Goal: Transaction & Acquisition: Purchase product/service

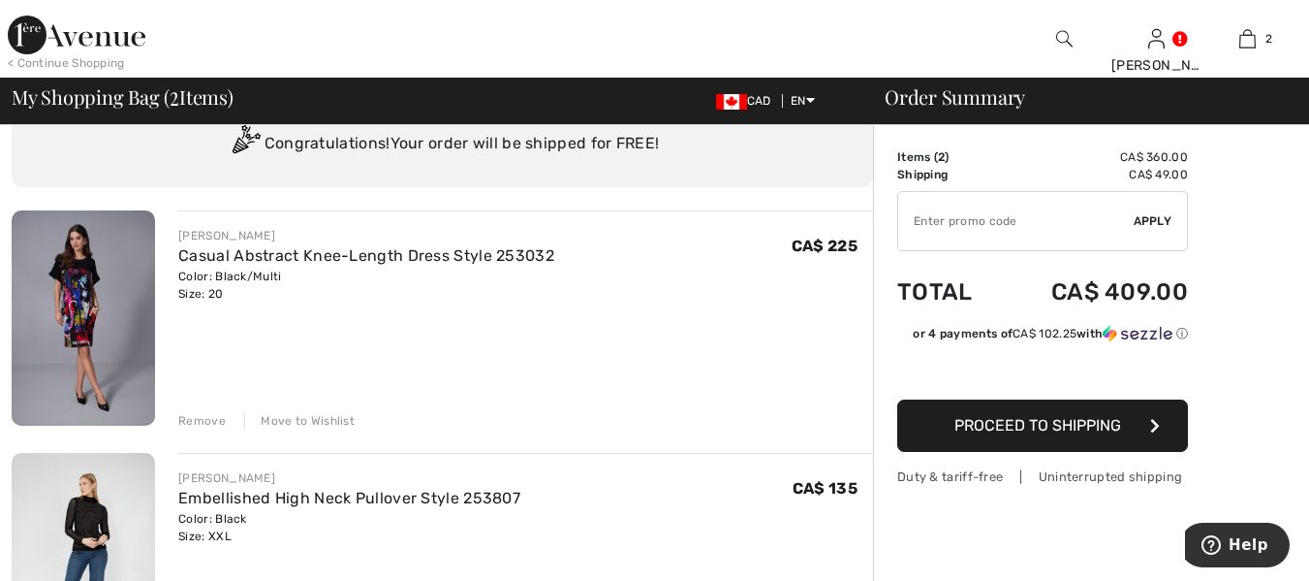
scroll to position [104, 0]
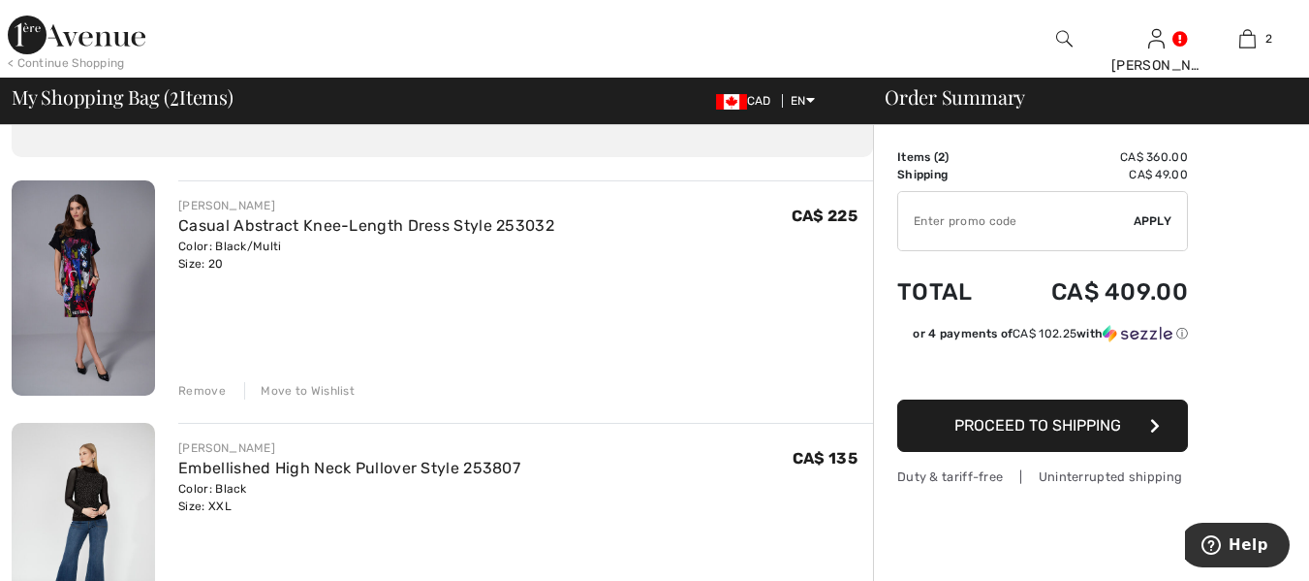
click at [205, 392] on div "Remove" at bounding box center [201, 390] width 47 height 17
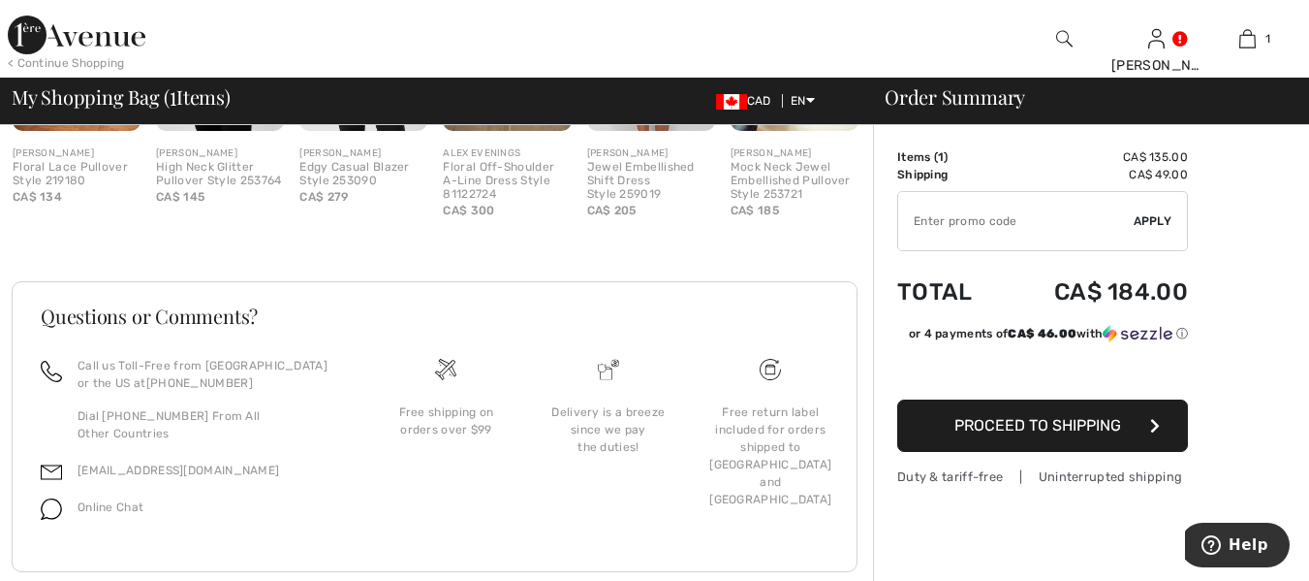
scroll to position [712, 0]
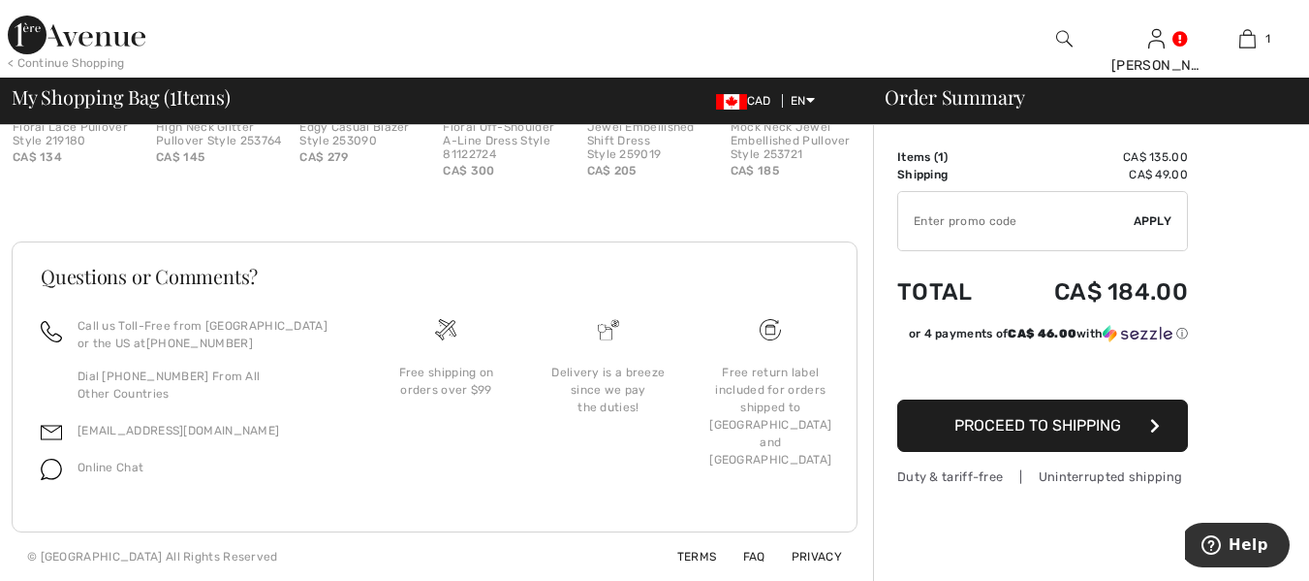
click at [937, 222] on input "TEXT" at bounding box center [1015, 221] width 235 height 58
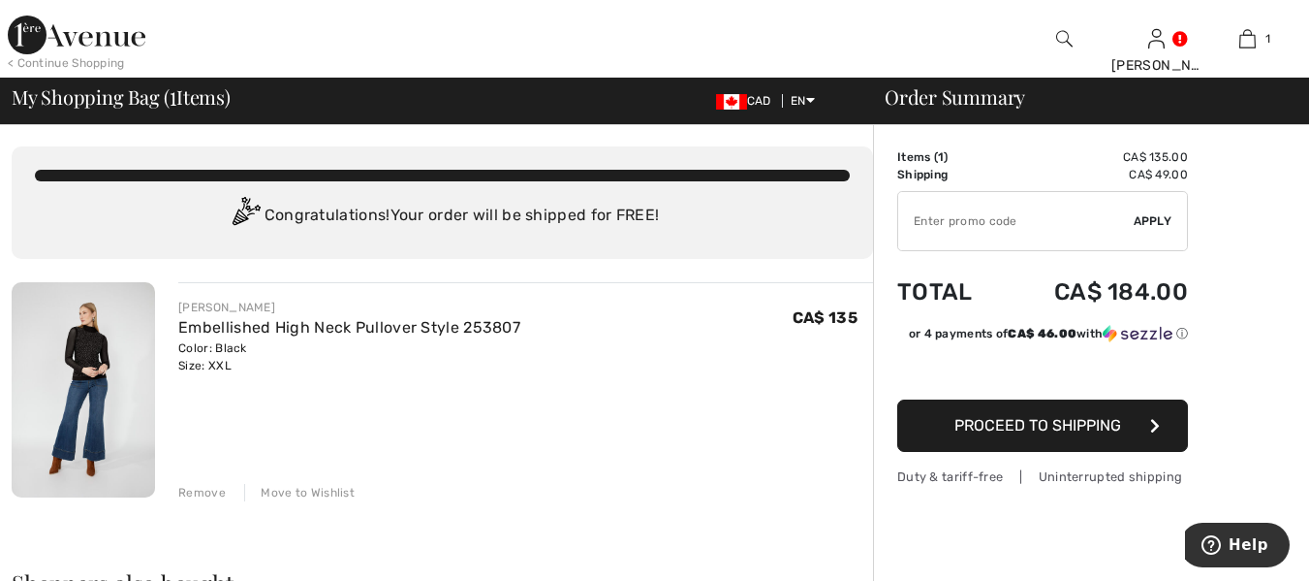
scroll to position [0, 0]
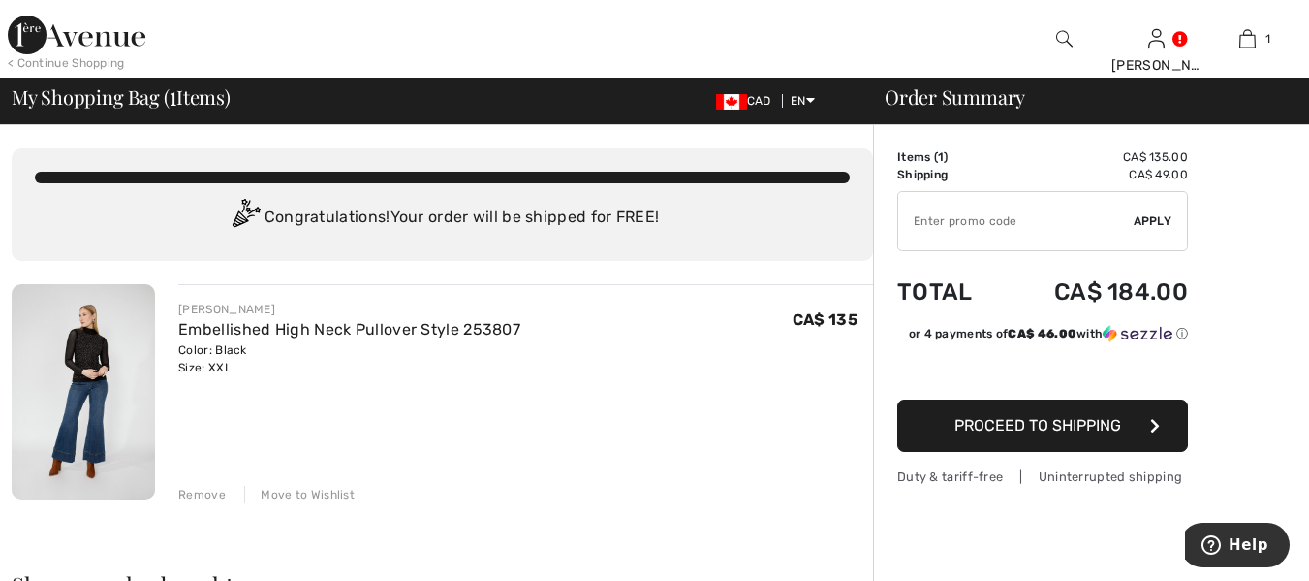
click at [910, 210] on input "TEXT" at bounding box center [1015, 221] width 235 height 58
click at [940, 220] on input "TEXT" at bounding box center [1015, 221] width 235 height 58
type input "15"
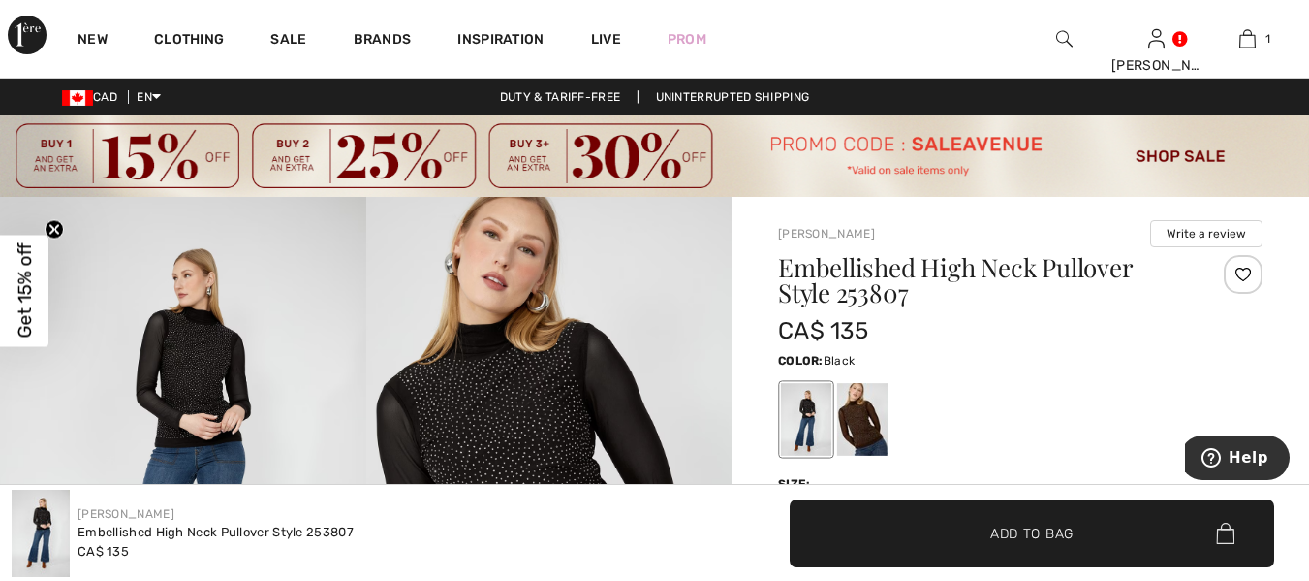
click at [138, 157] on img at bounding box center [654, 155] width 1309 height 81
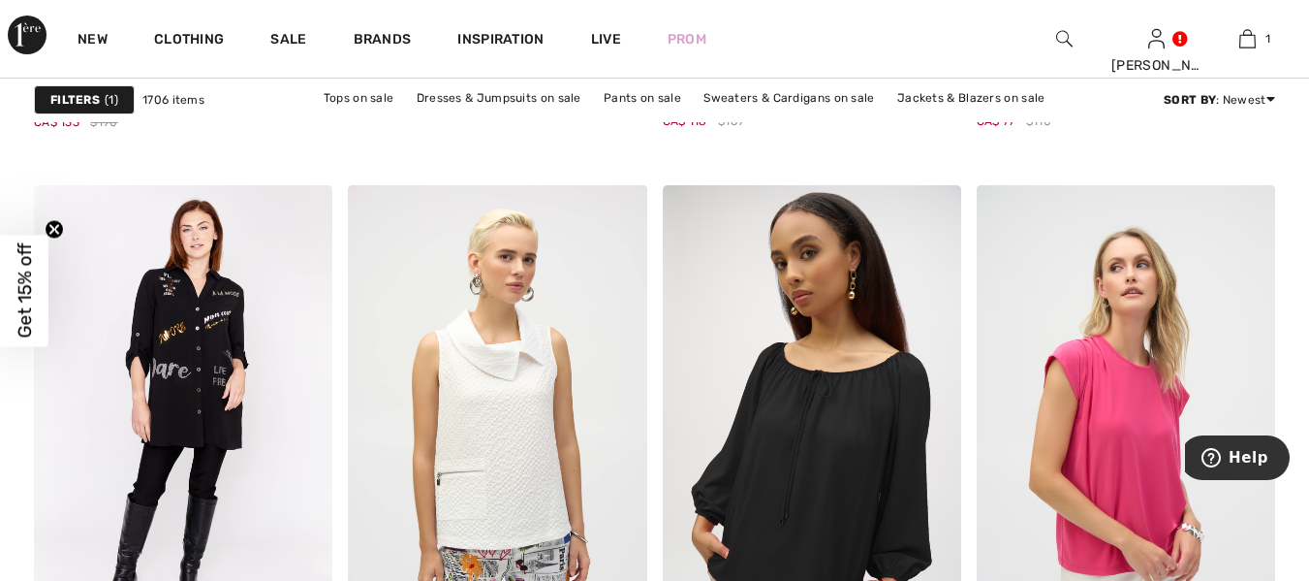
scroll to position [5828, 0]
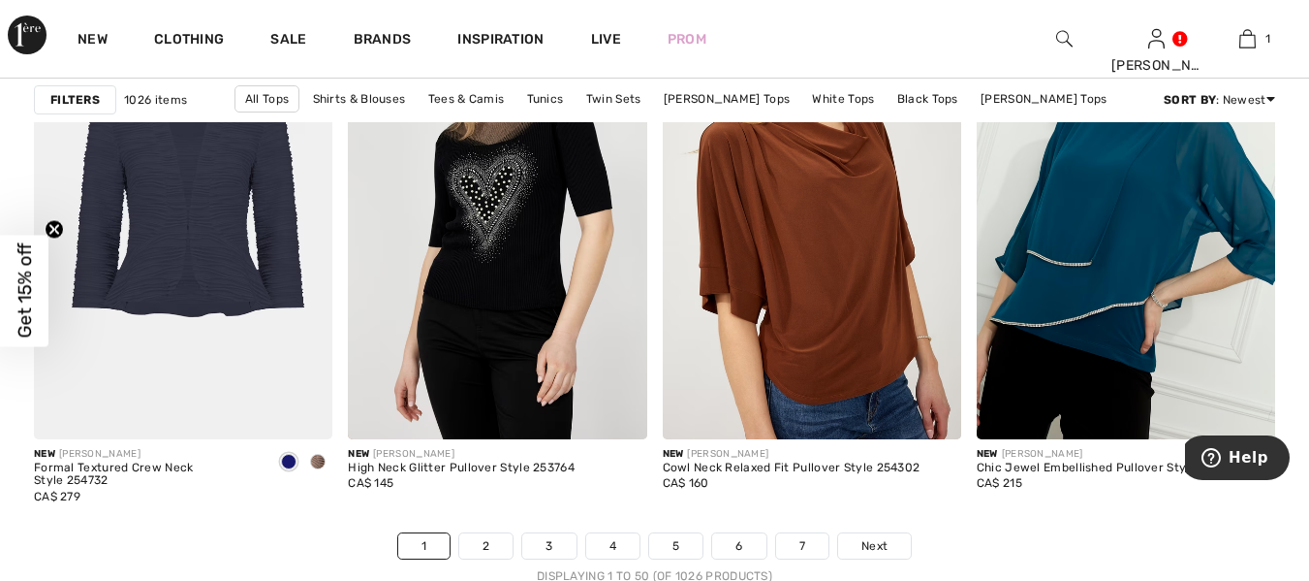
scroll to position [8308, 0]
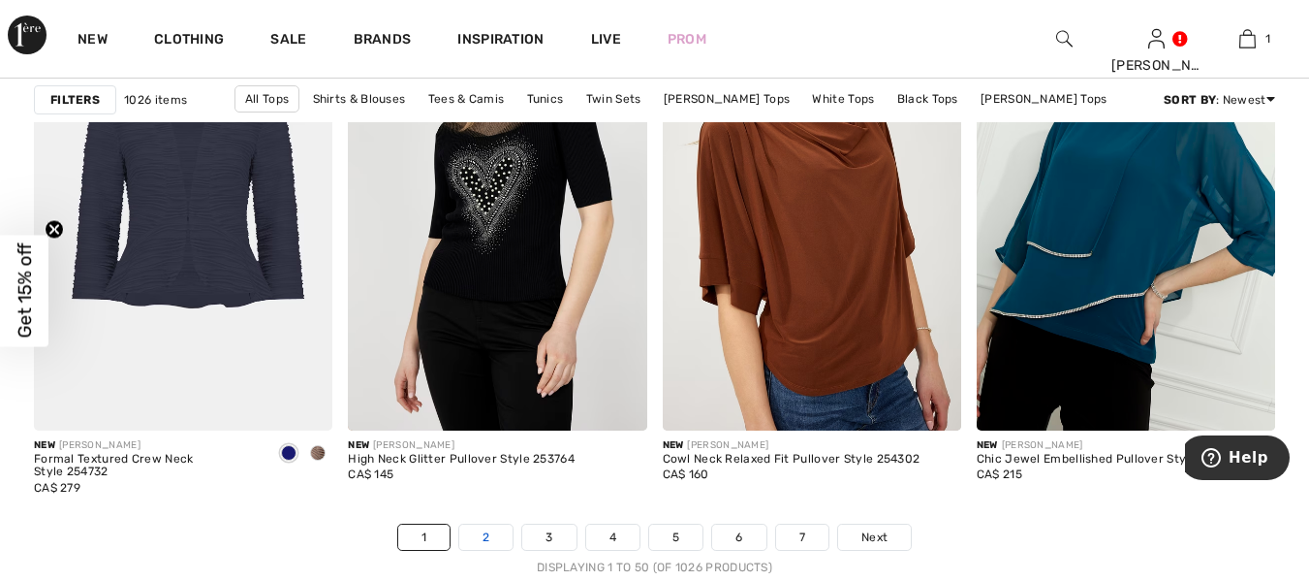
click at [486, 535] on link "2" at bounding box center [485, 536] width 53 height 25
click at [487, 536] on link "2" at bounding box center [485, 536] width 53 height 25
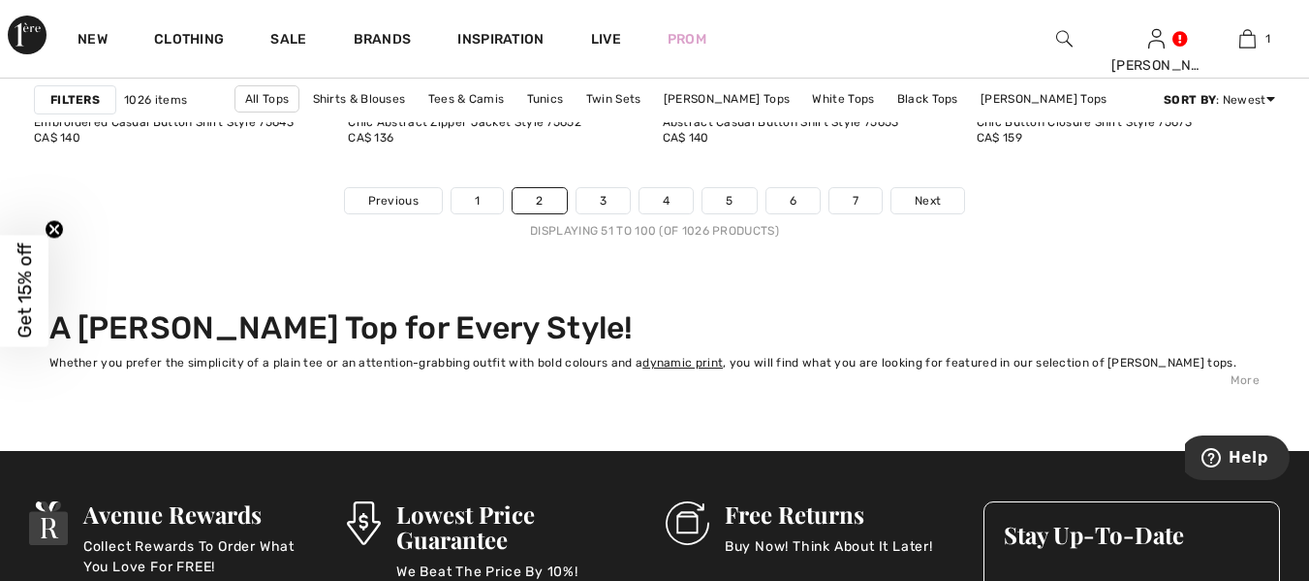
scroll to position [8709, 0]
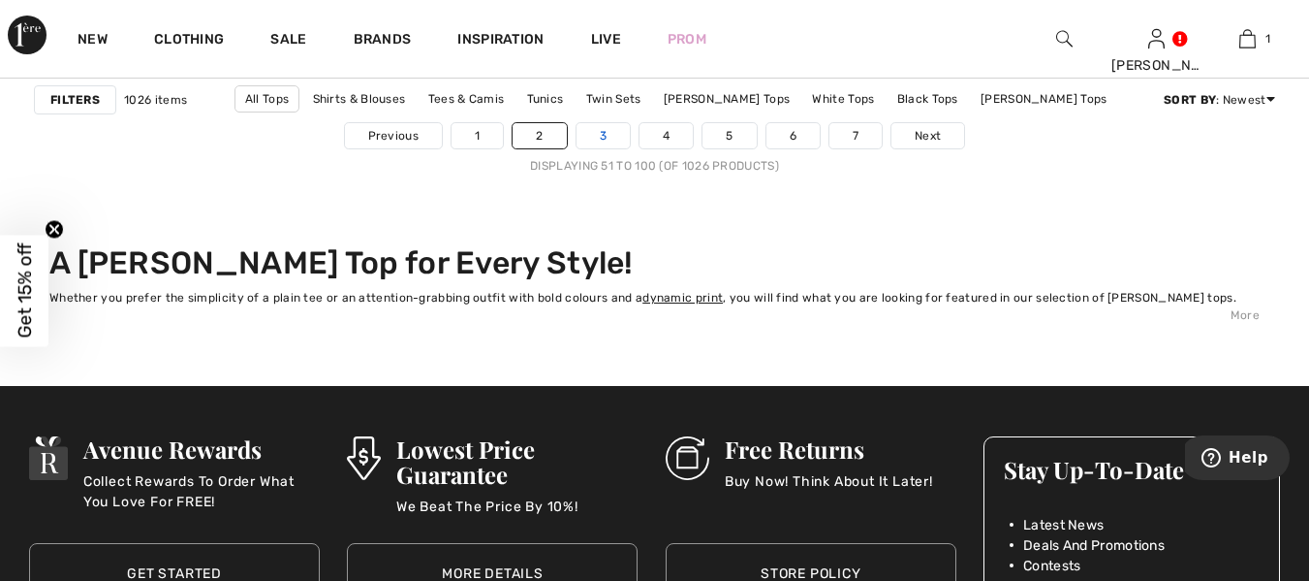
click at [597, 133] on link "3" at bounding box center [603, 135] width 53 height 25
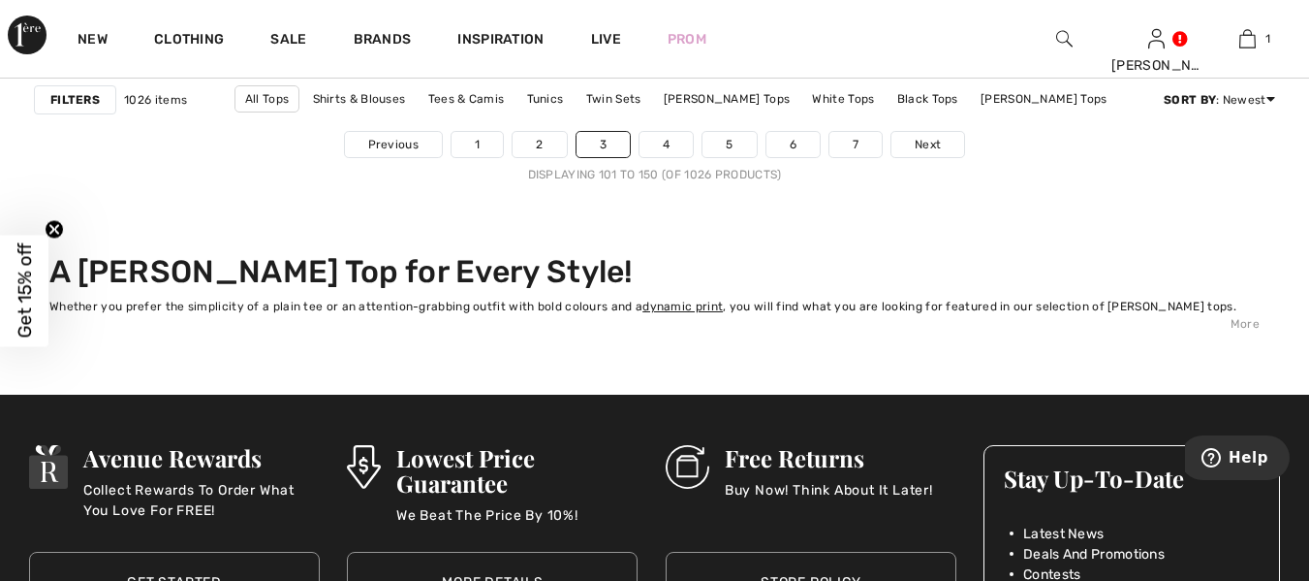
scroll to position [8656, 0]
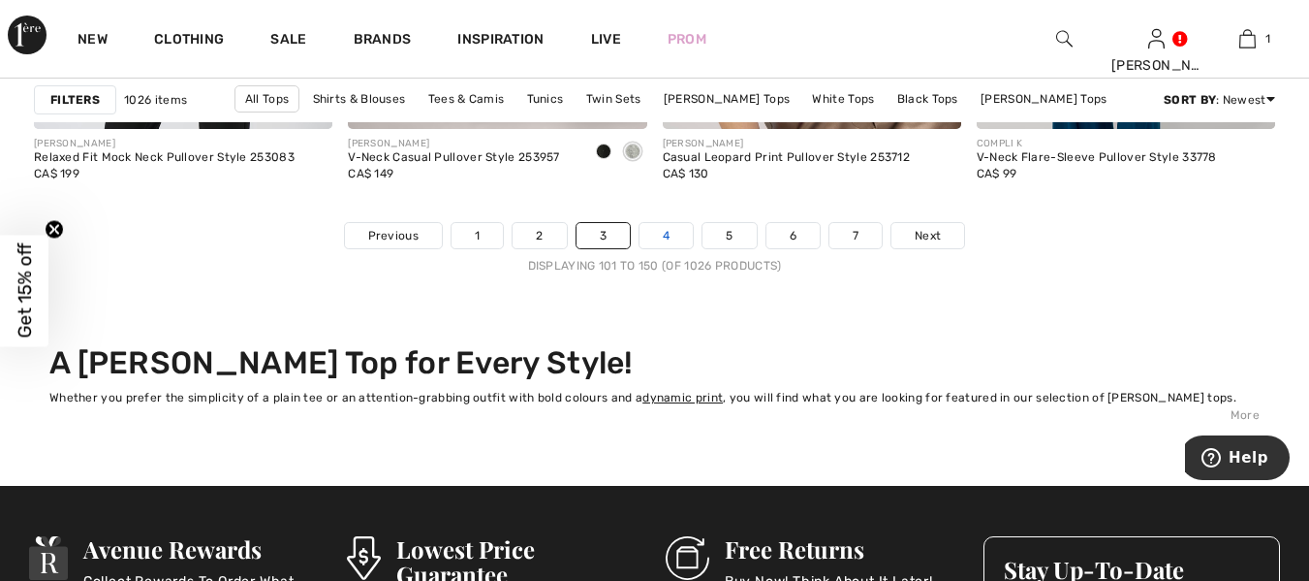
click at [653, 233] on link "4" at bounding box center [666, 235] width 53 height 25
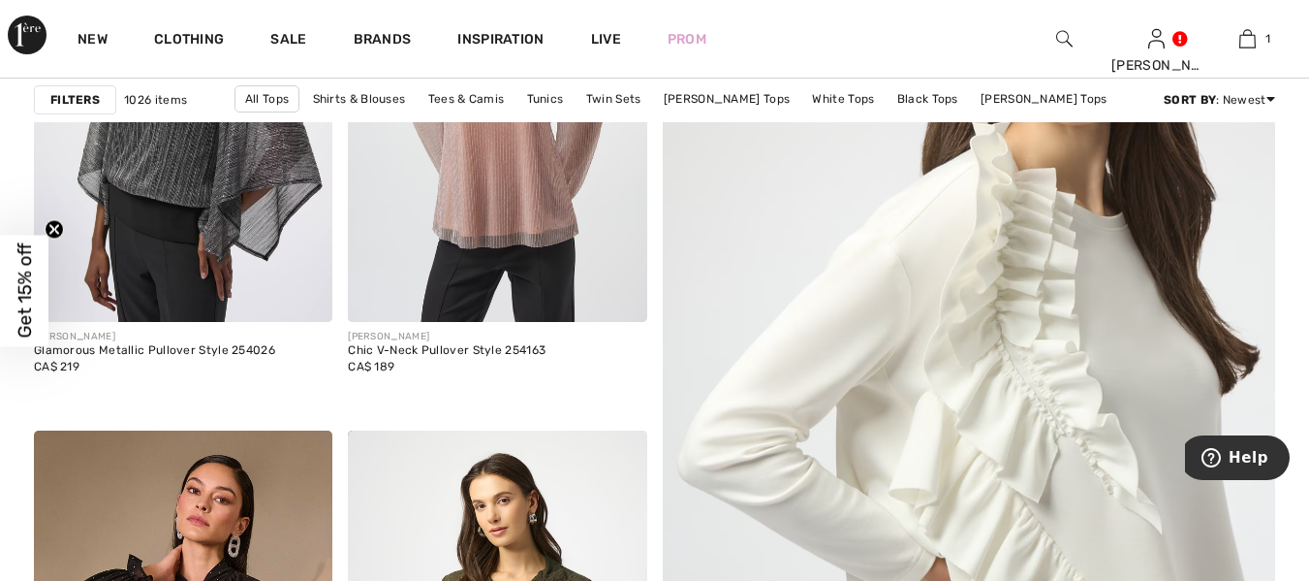
scroll to position [543, 0]
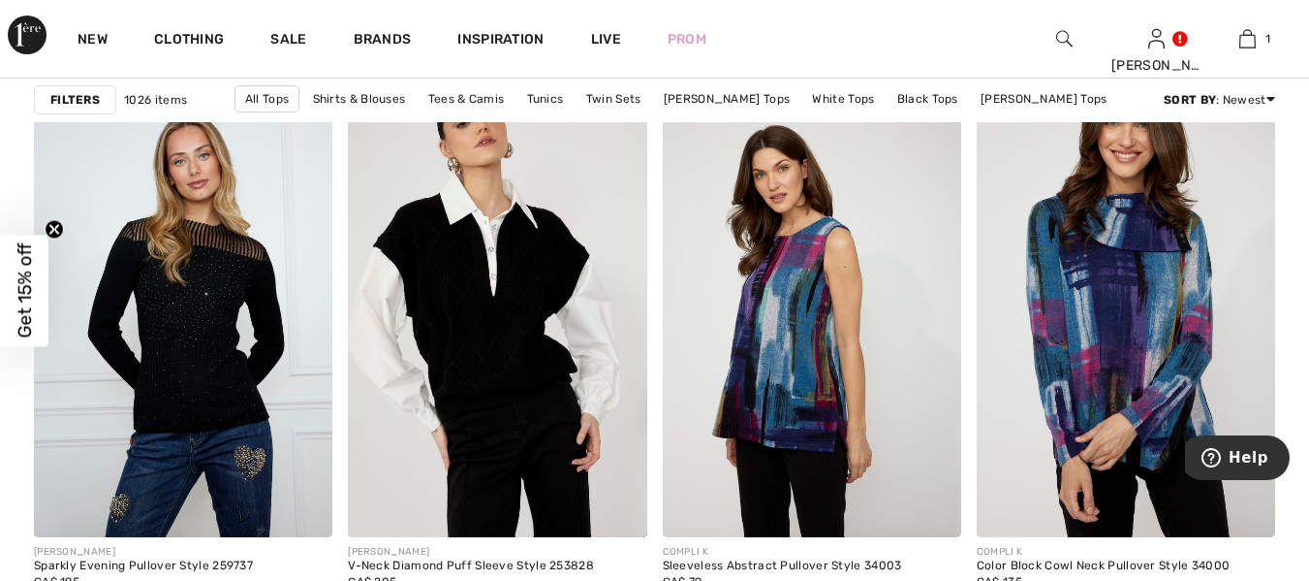
scroll to position [7094, 0]
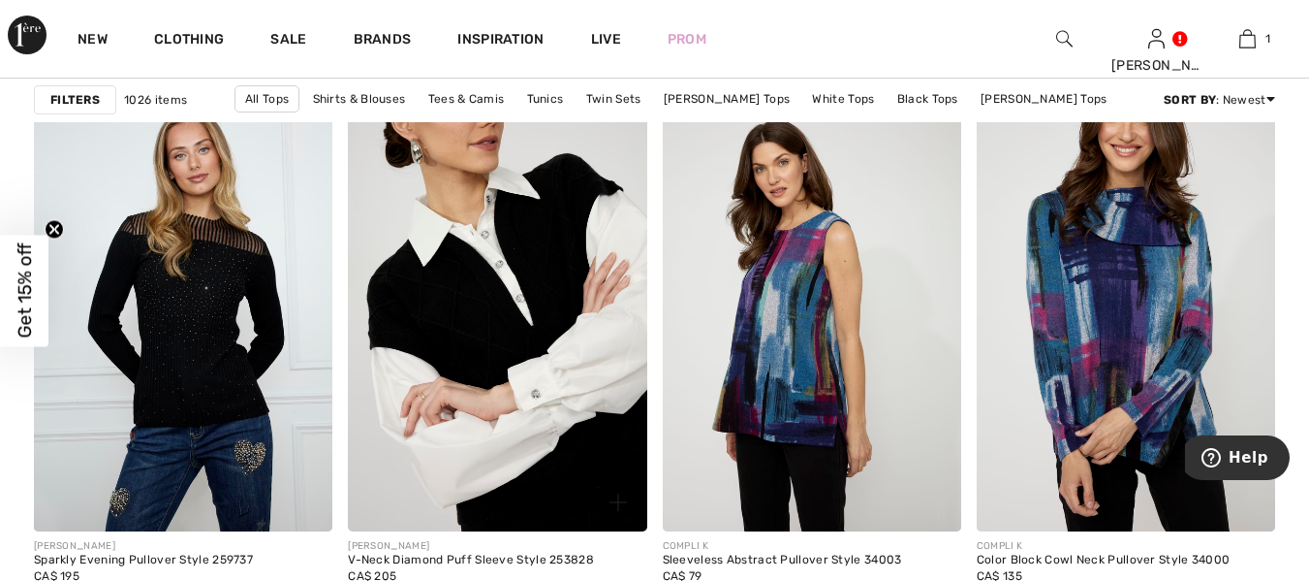
click at [487, 315] on img at bounding box center [497, 306] width 298 height 448
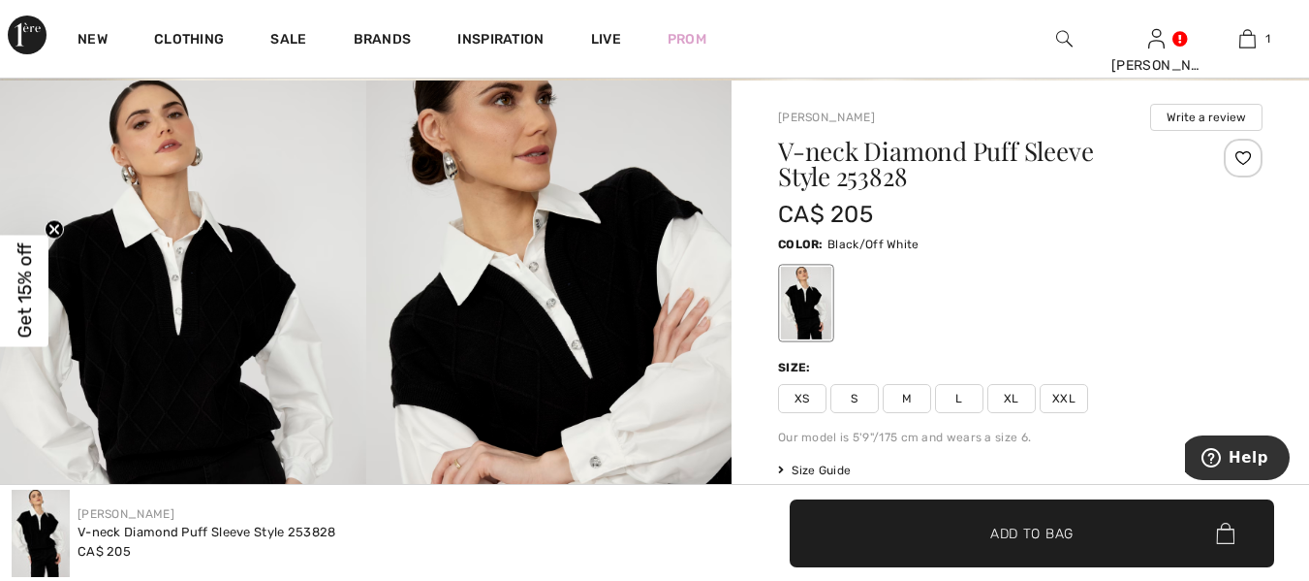
scroll to position [155, 0]
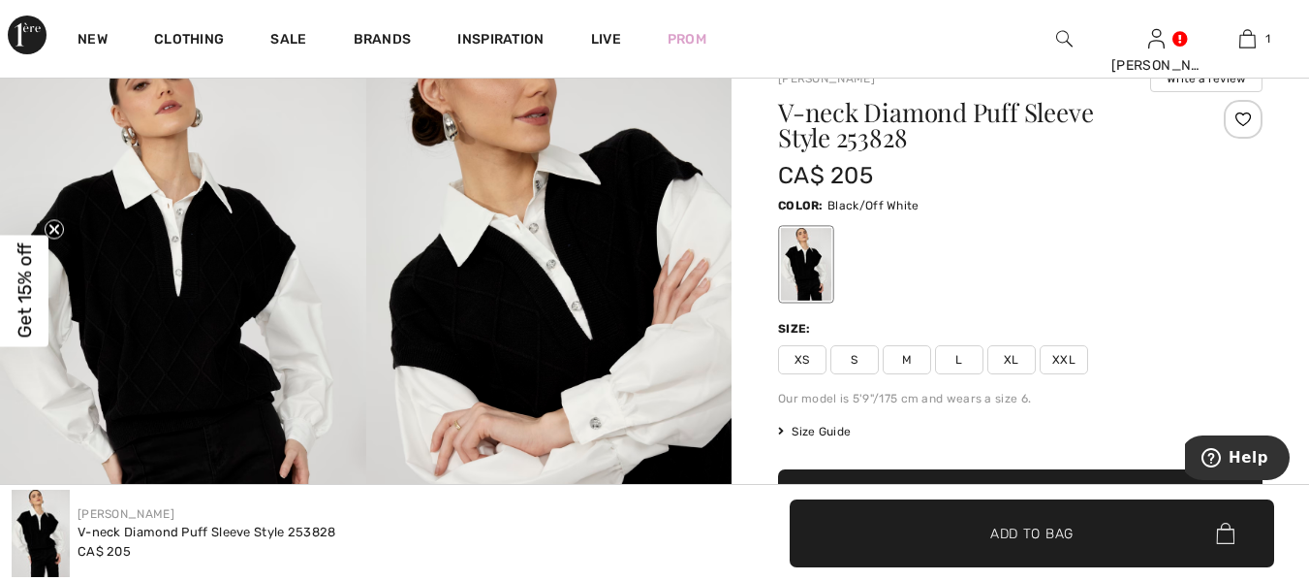
click at [31, 518] on img at bounding box center [41, 532] width 58 height 87
click at [1070, 363] on span "XXL" at bounding box center [1064, 359] width 48 height 29
click at [827, 437] on span "Size Guide" at bounding box center [814, 431] width 73 height 17
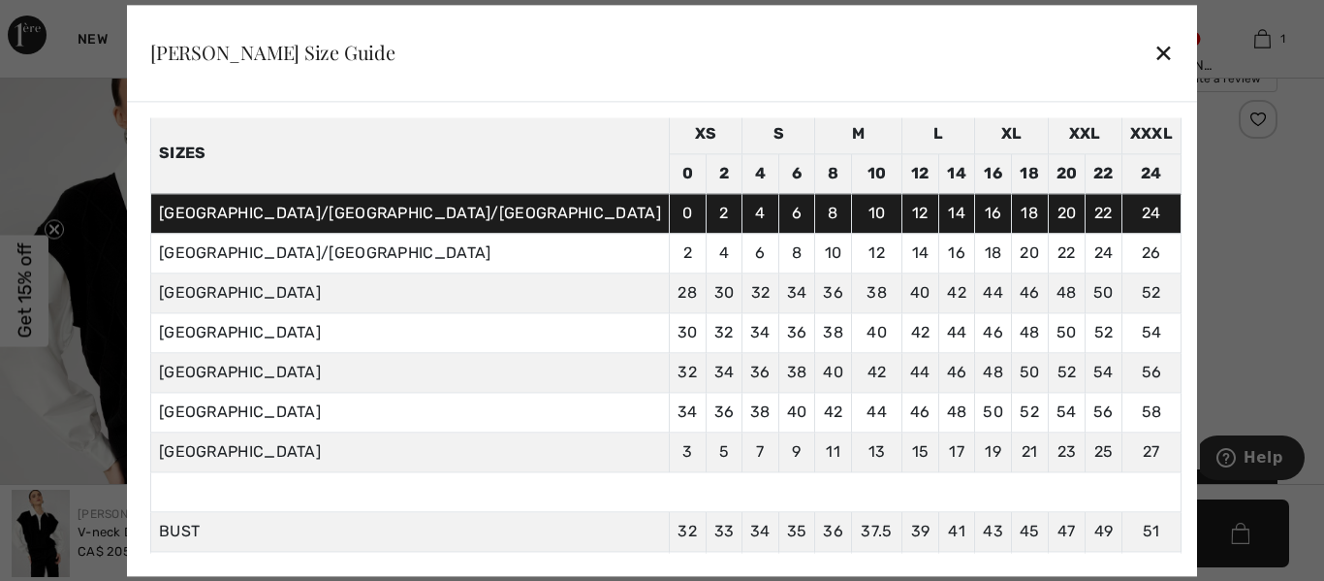
scroll to position [116, 0]
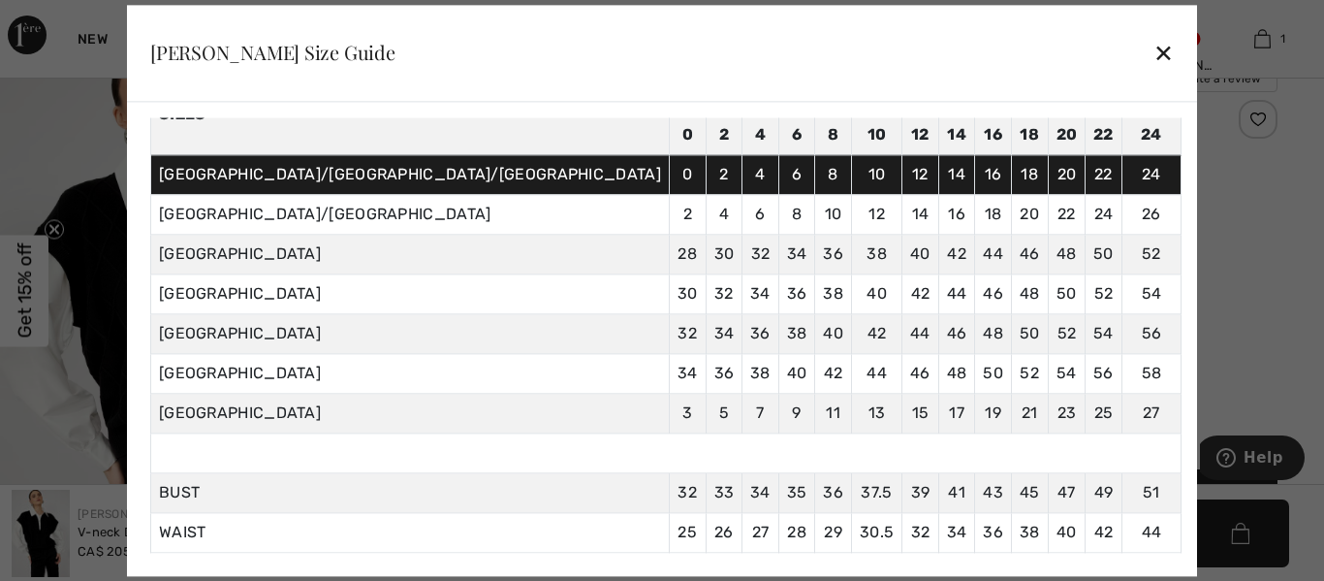
click at [989, 47] on div "[PERSON_NAME] Size Guide ✕" at bounding box center [662, 53] width 1070 height 97
click at [1153, 46] on div "✕" at bounding box center [1163, 53] width 20 height 41
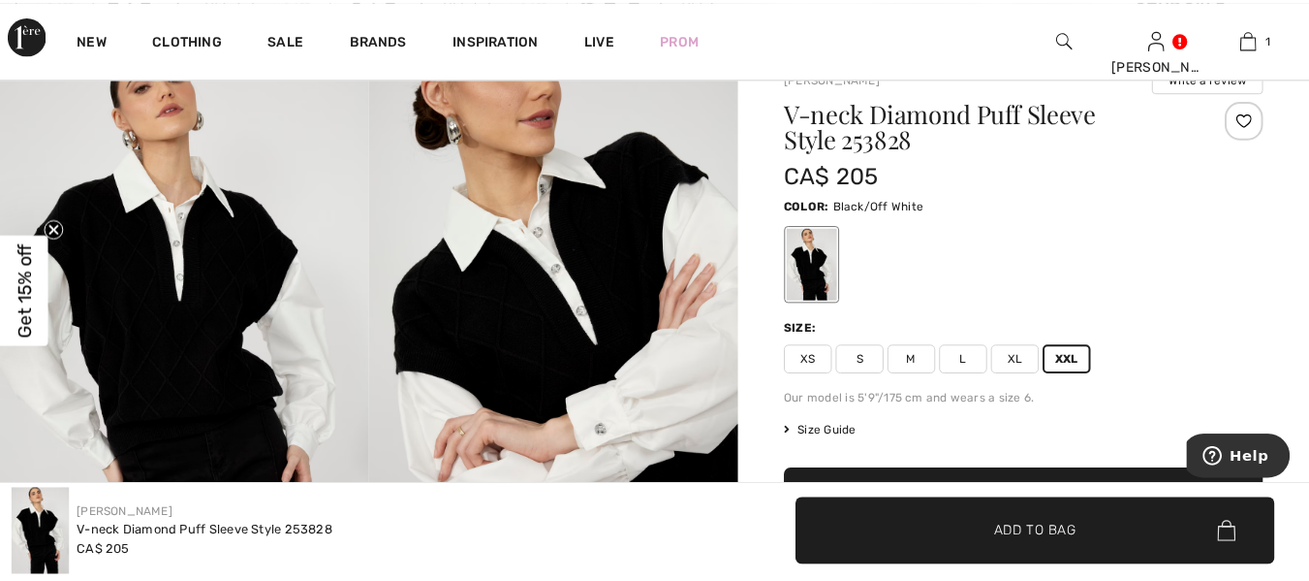
scroll to position [155, 0]
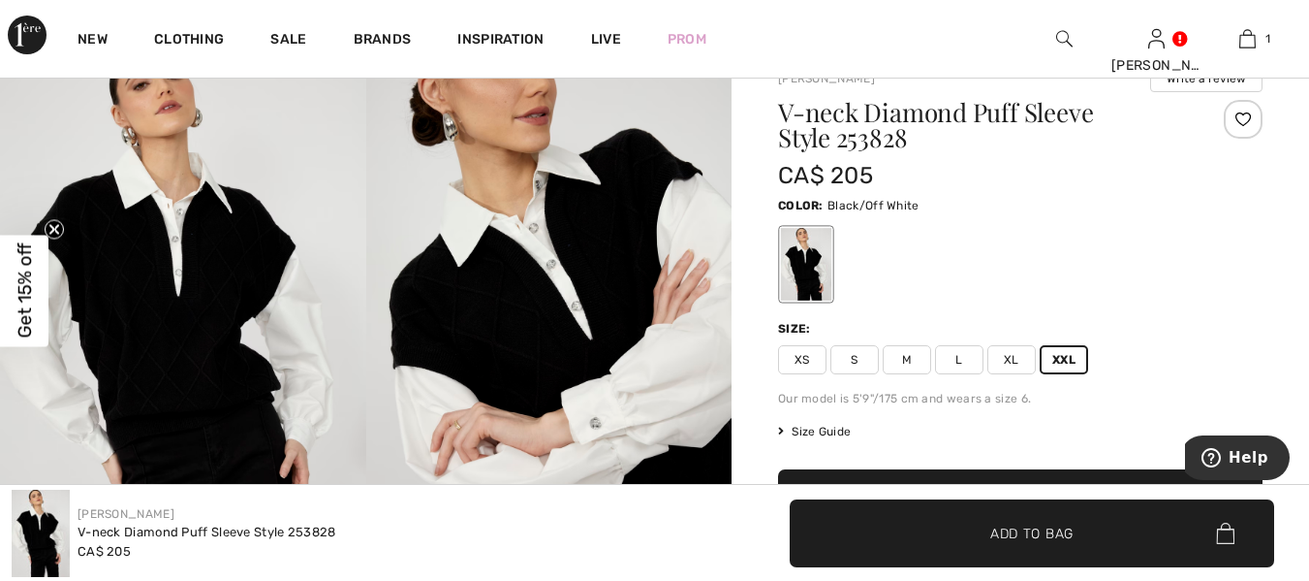
click at [472, 325] on img at bounding box center [549, 316] width 366 height 549
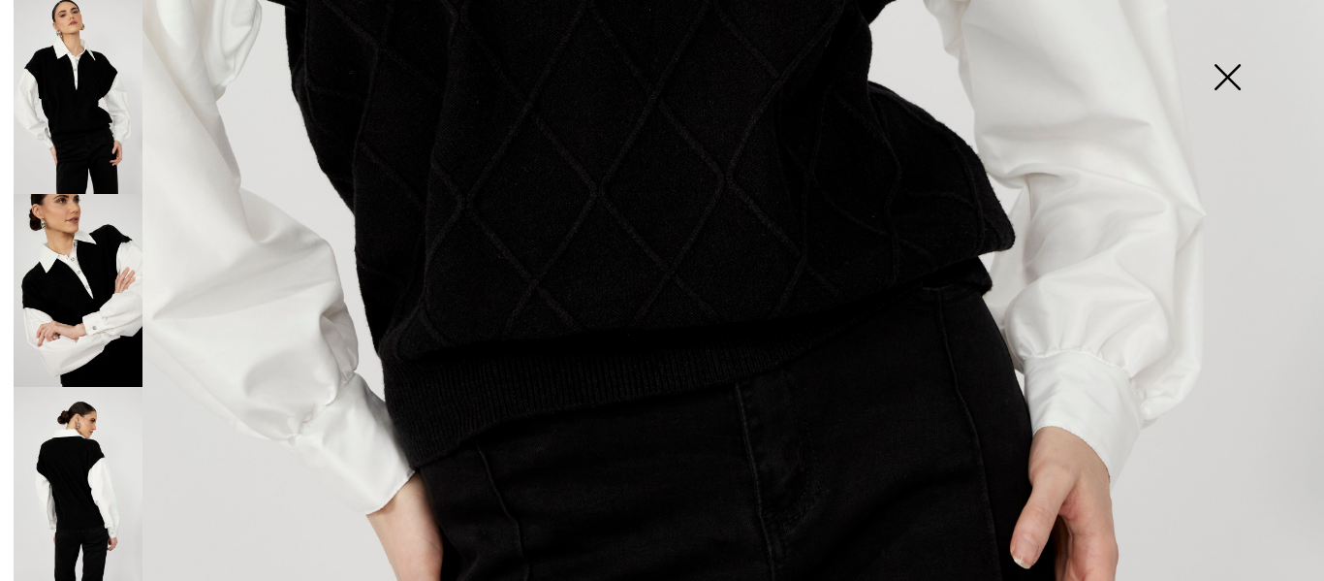
scroll to position [1020, 0]
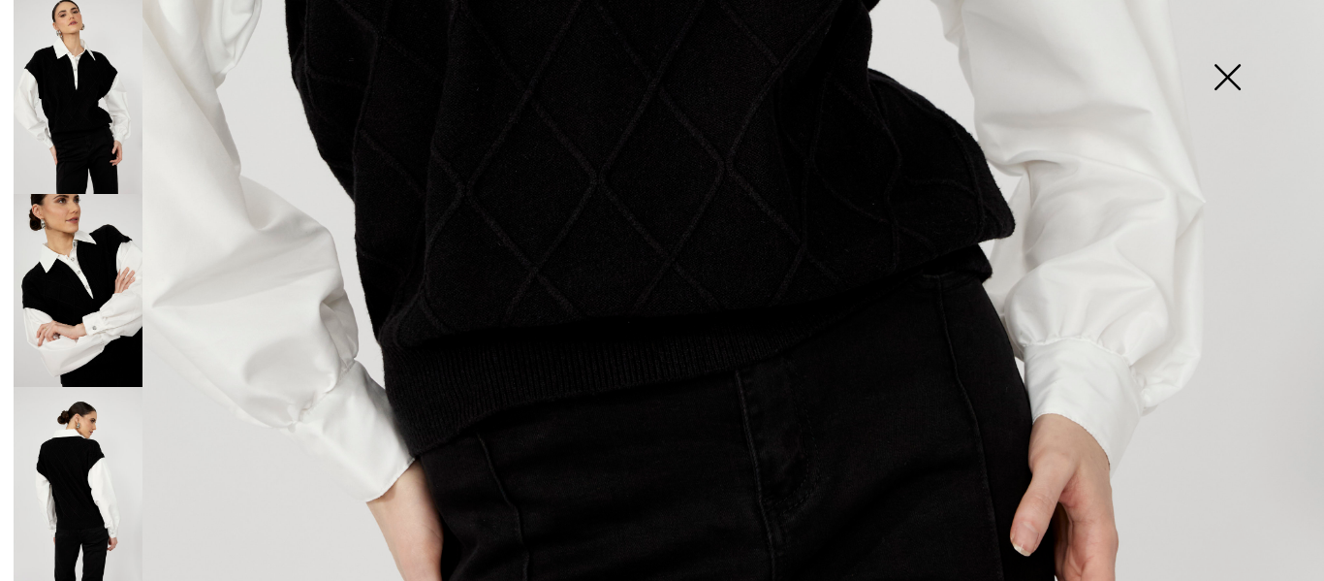
click at [66, 479] on img at bounding box center [78, 484] width 129 height 194
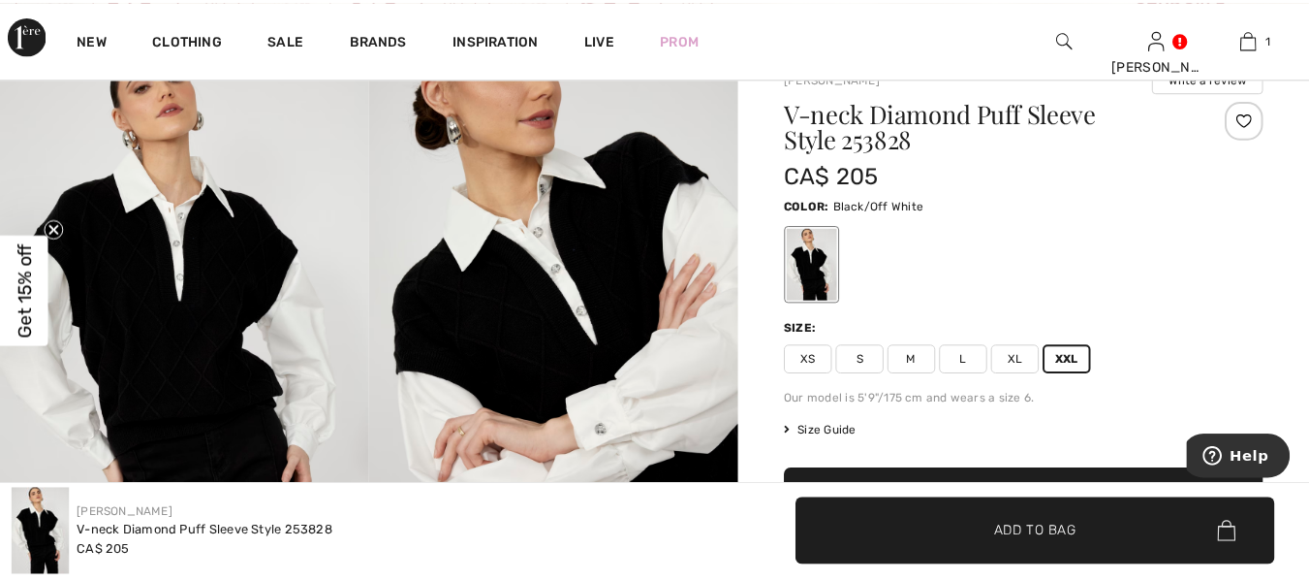
scroll to position [155, 0]
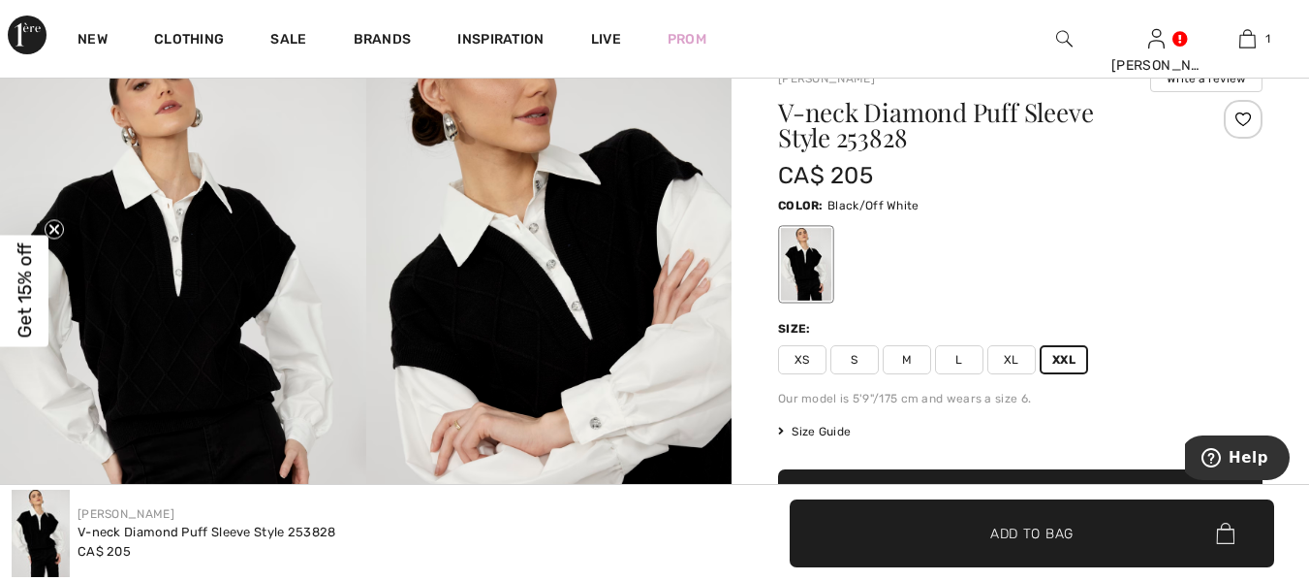
click at [1307, 570] on div "[PERSON_NAME] V-neck Diamond Puff Sleeve Style 253828 CA$ 205 ✔ Added to Bag Ad…" at bounding box center [654, 533] width 1309 height 96
click at [141, 378] on img at bounding box center [183, 316] width 366 height 549
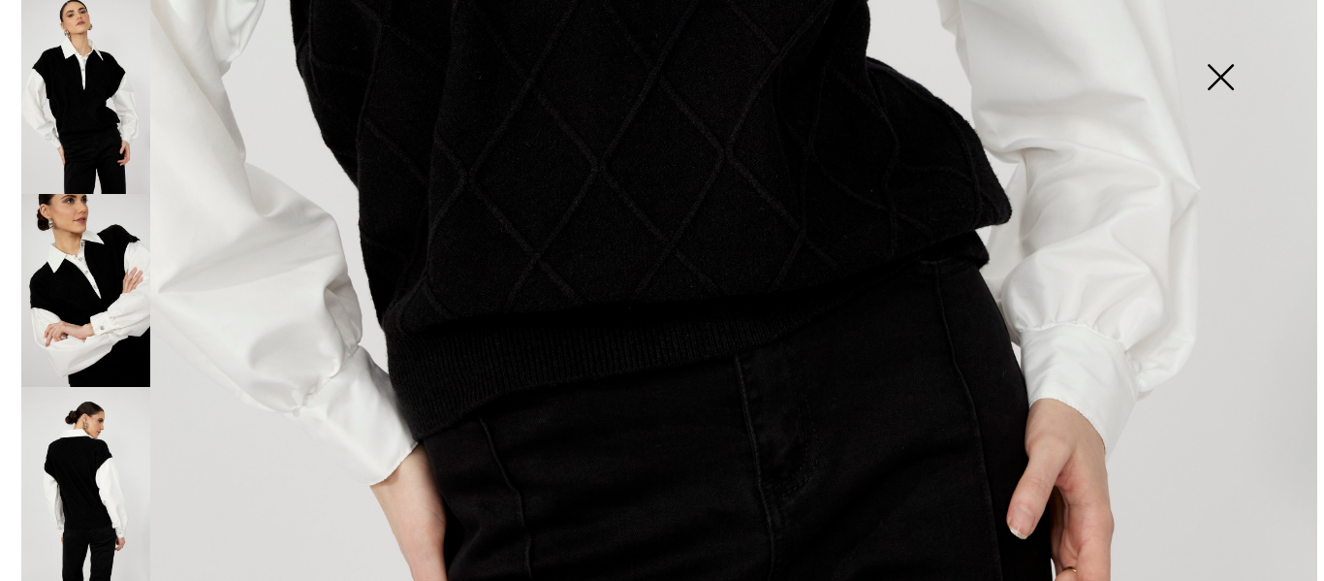
scroll to position [156, 0]
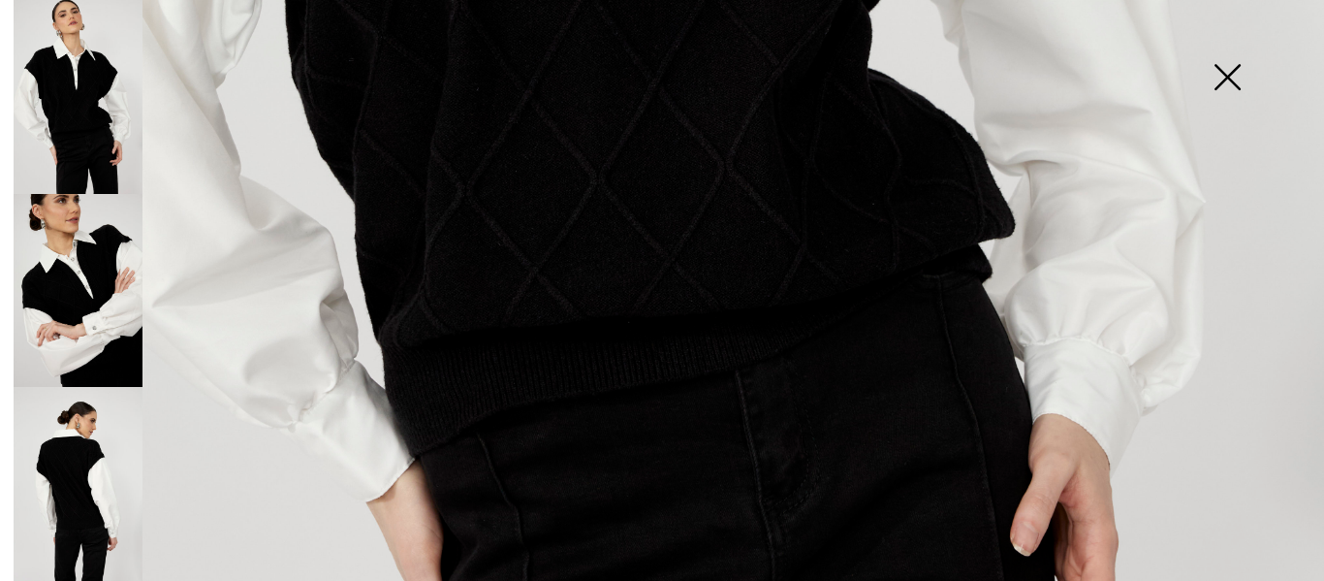
click at [70, 466] on img at bounding box center [78, 484] width 129 height 194
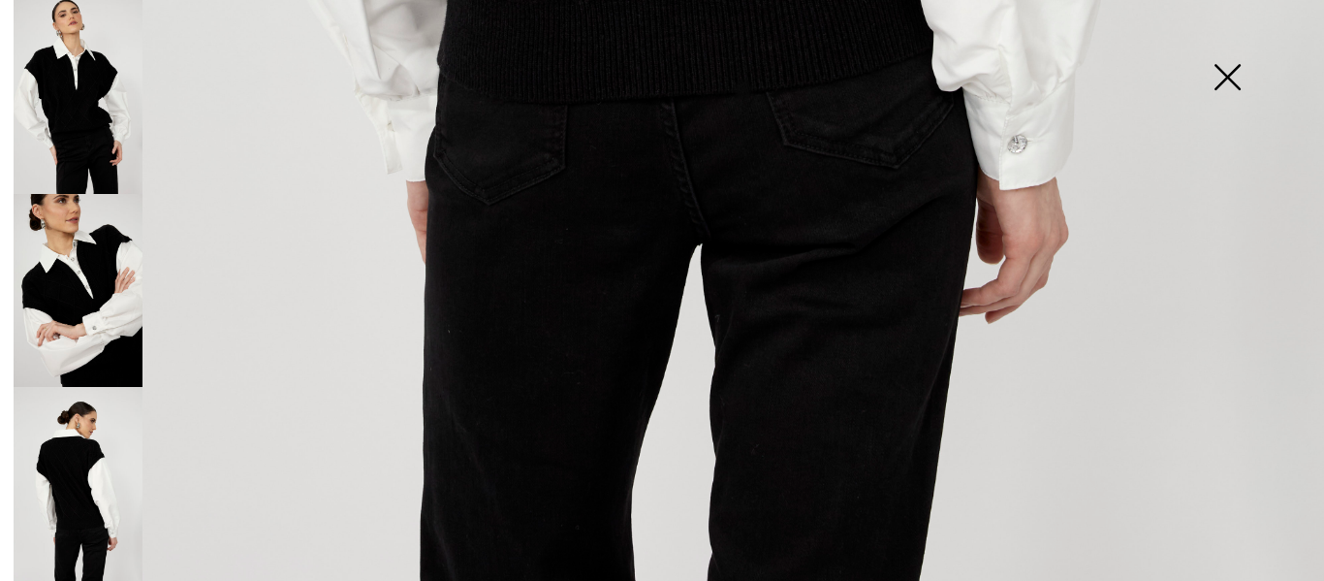
scroll to position [1384, 0]
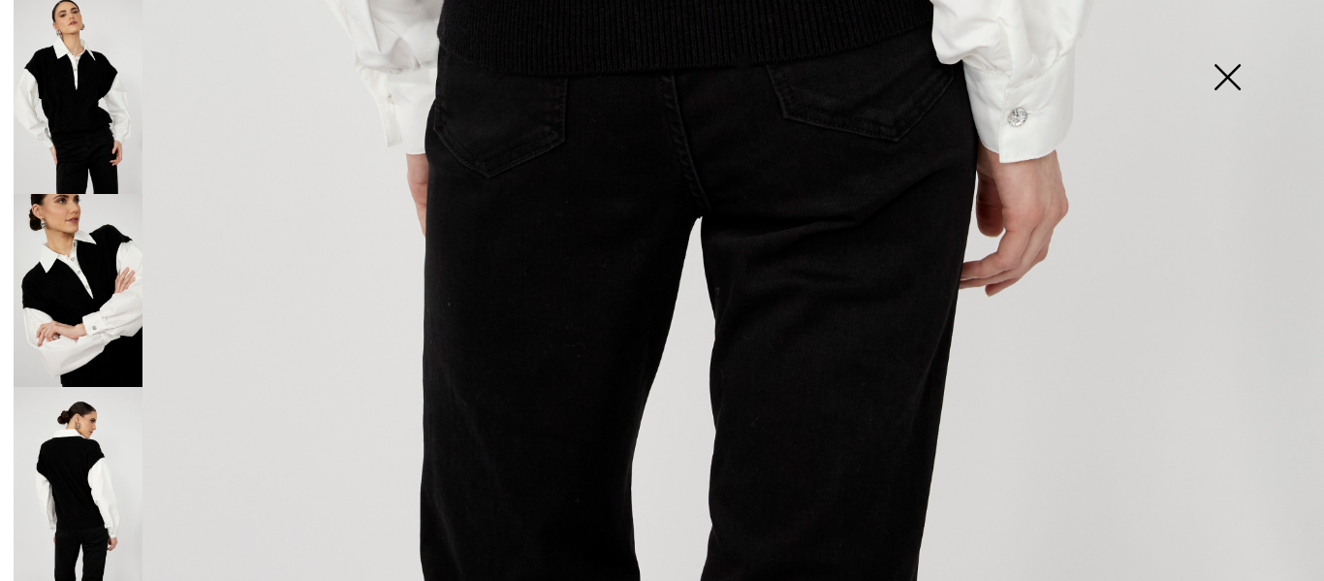
click at [73, 268] on img at bounding box center [78, 291] width 129 height 194
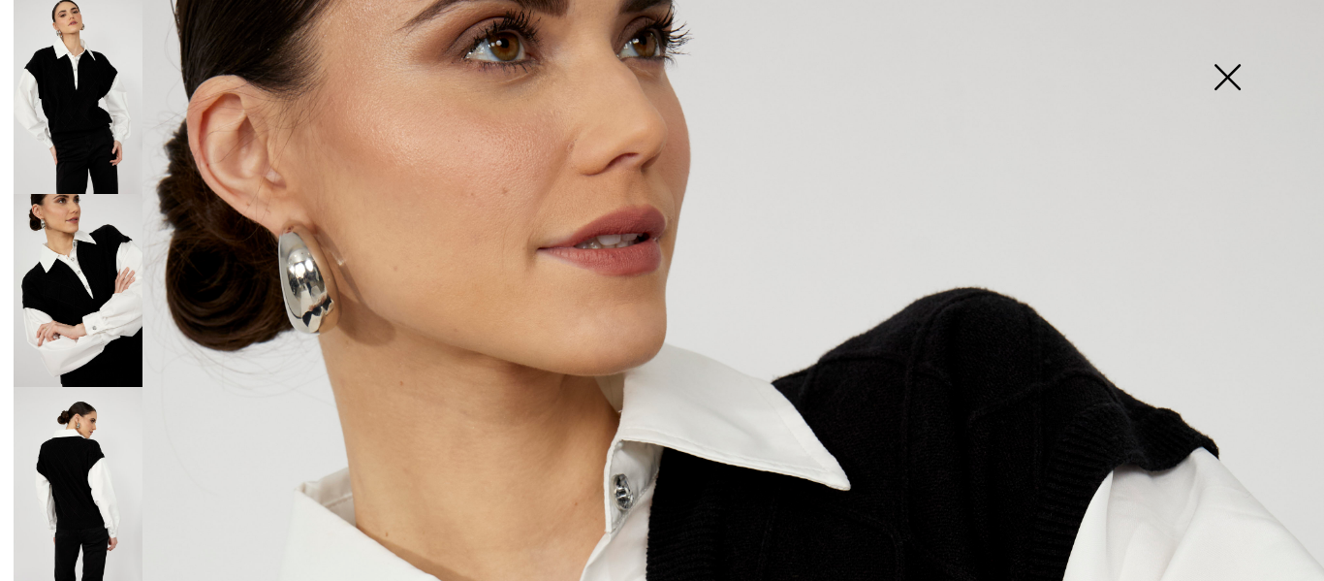
scroll to position [0, 0]
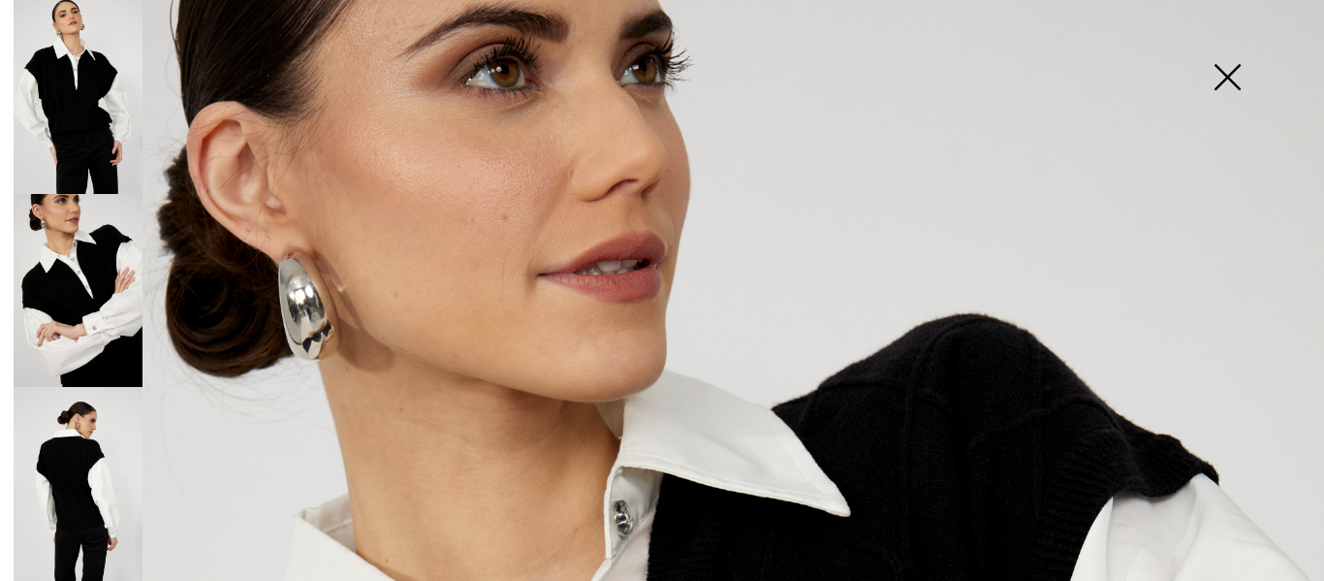
click at [1215, 78] on img at bounding box center [1226, 79] width 97 height 100
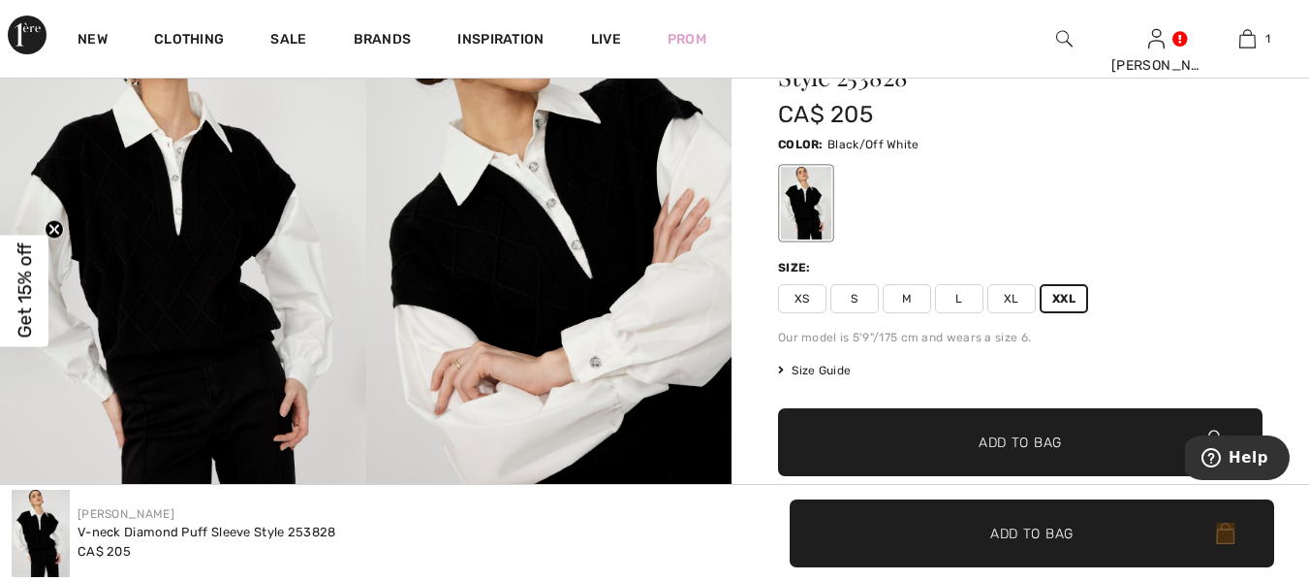
scroll to position [233, 0]
